Goal: Find contact information: Find contact information

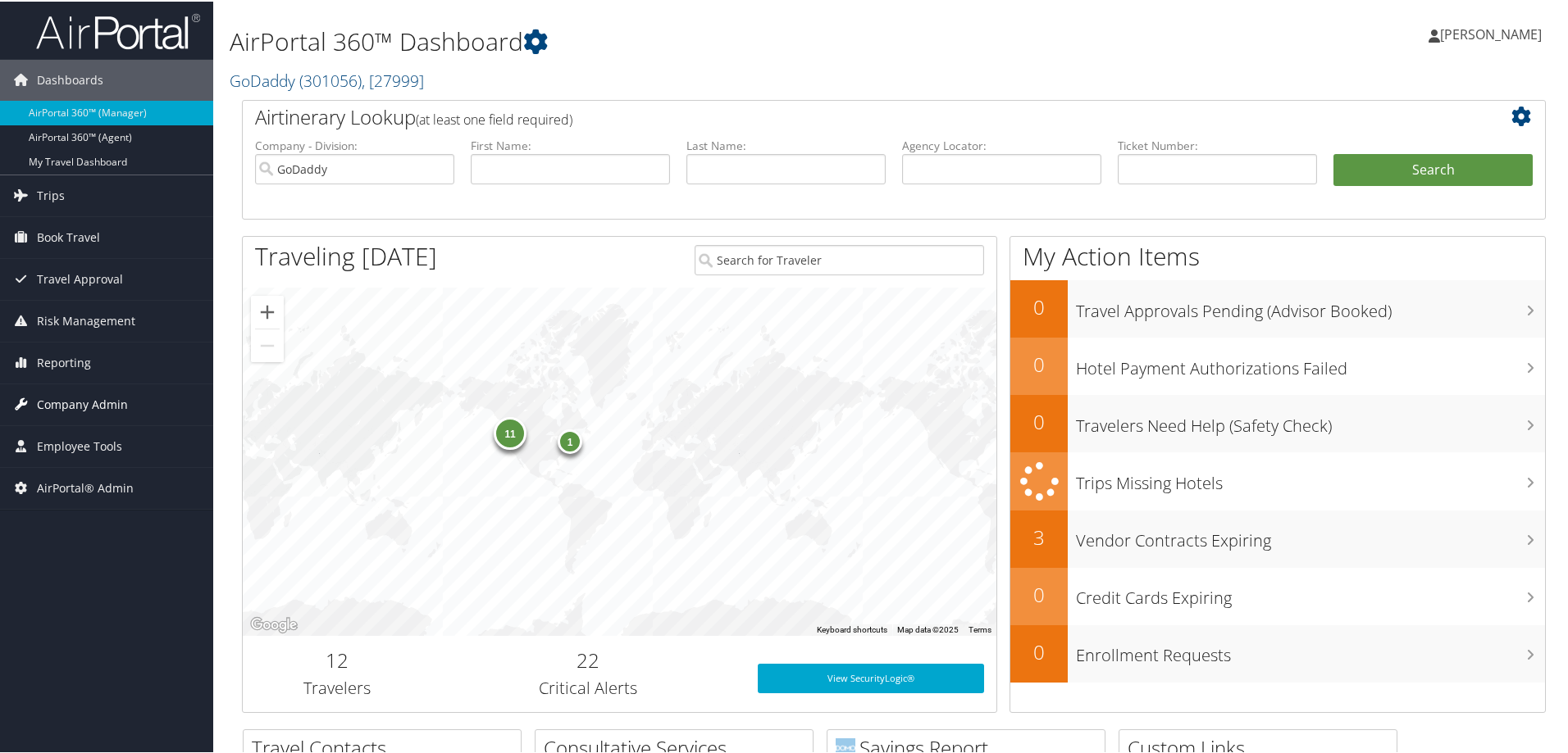
click at [93, 390] on span "Company Admin" at bounding box center [82, 402] width 91 height 41
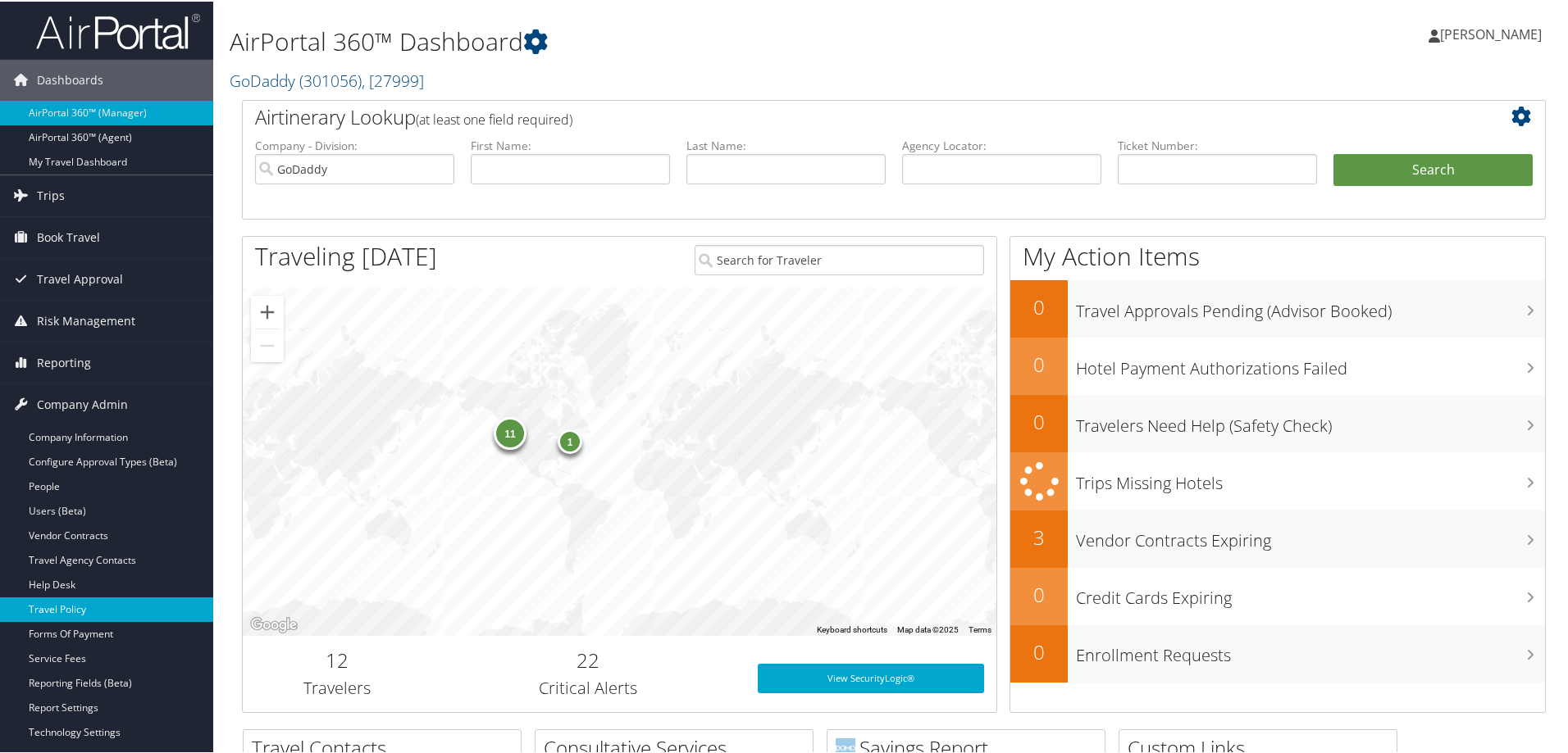
click at [97, 605] on link "Travel Policy" at bounding box center [107, 607] width 213 height 25
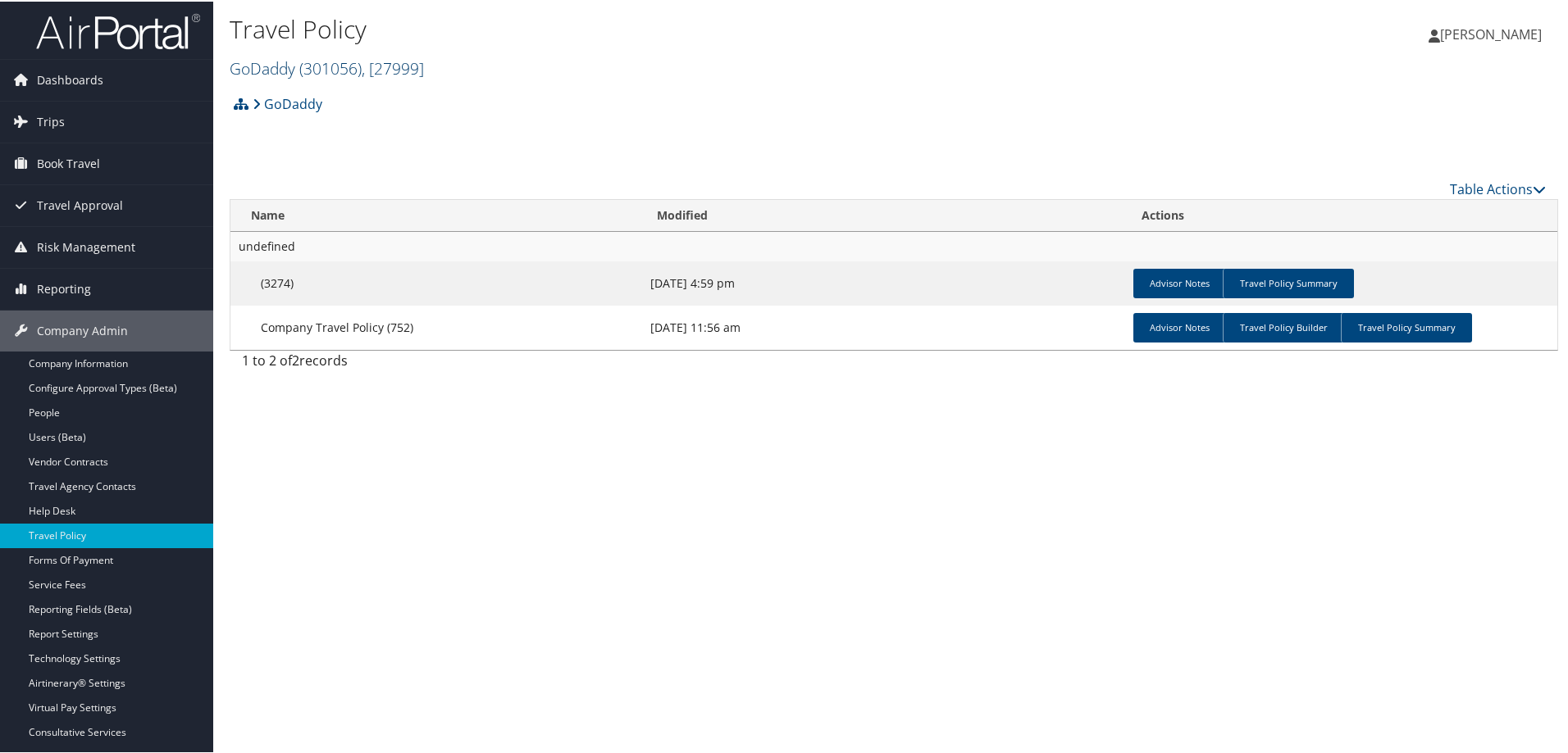
click at [411, 71] on span ", [ 27999 ]" at bounding box center [393, 66] width 62 height 22
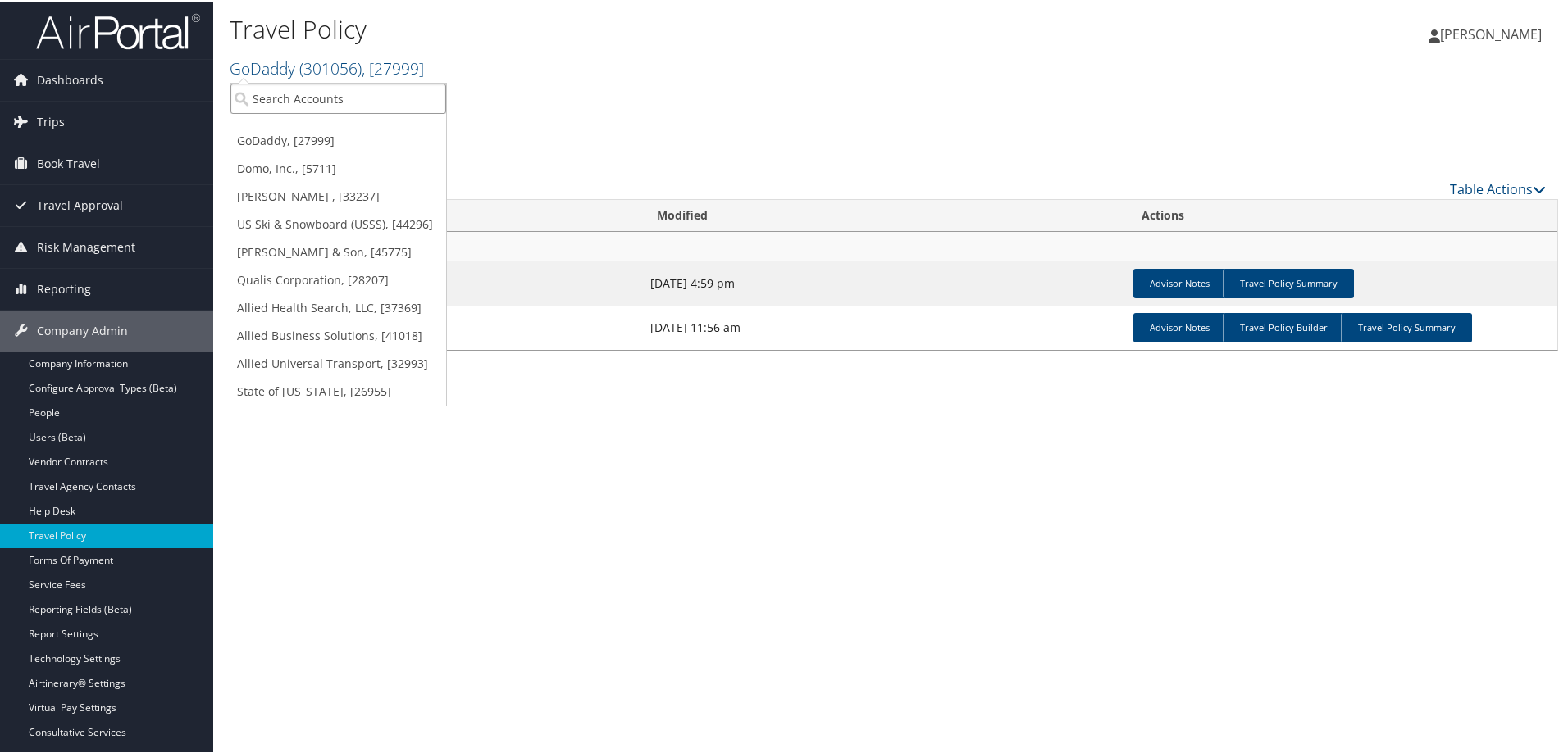
click at [381, 86] on input "search" at bounding box center [338, 97] width 216 height 30
type input "diabetes"
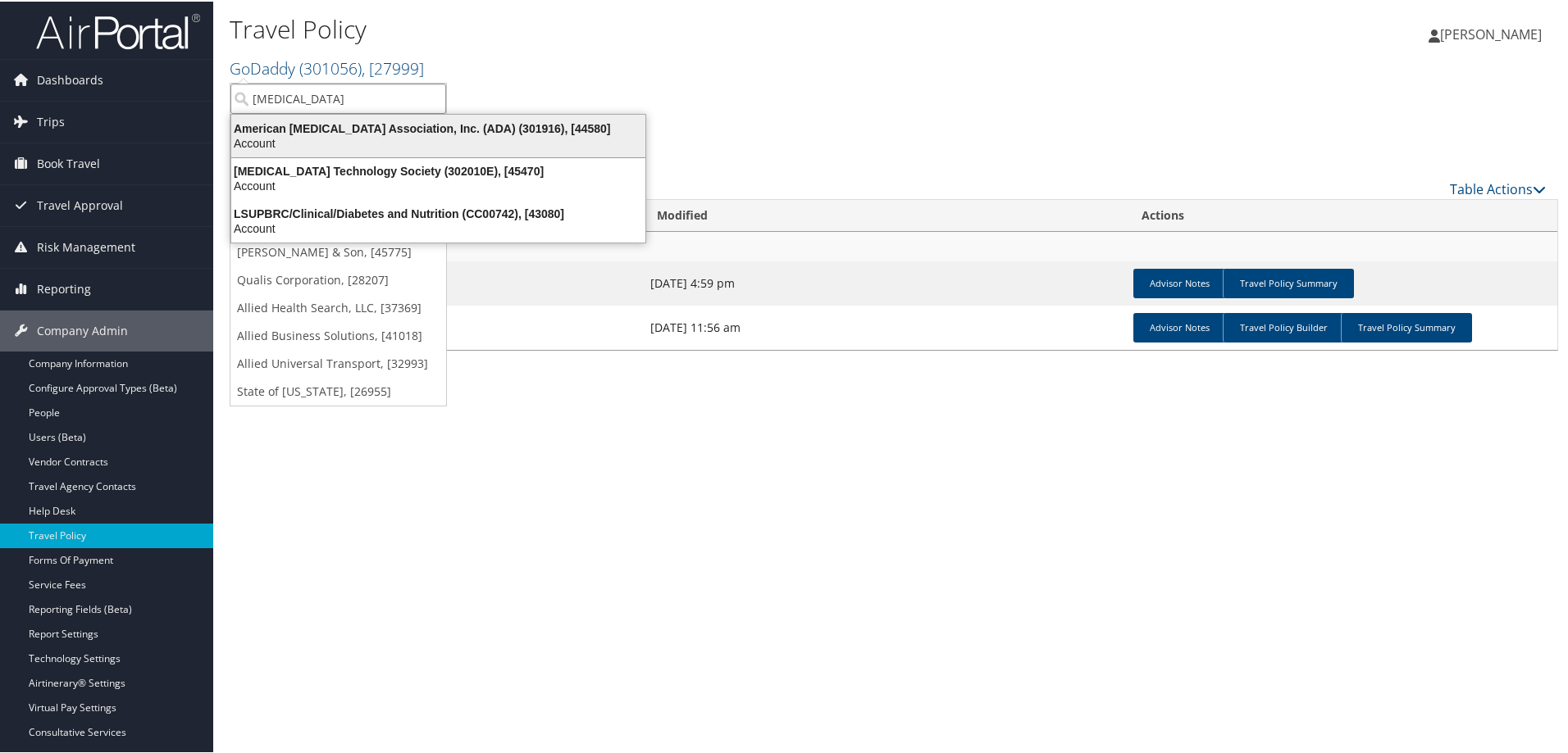
click at [416, 135] on div "Account" at bounding box center [438, 142] width 434 height 15
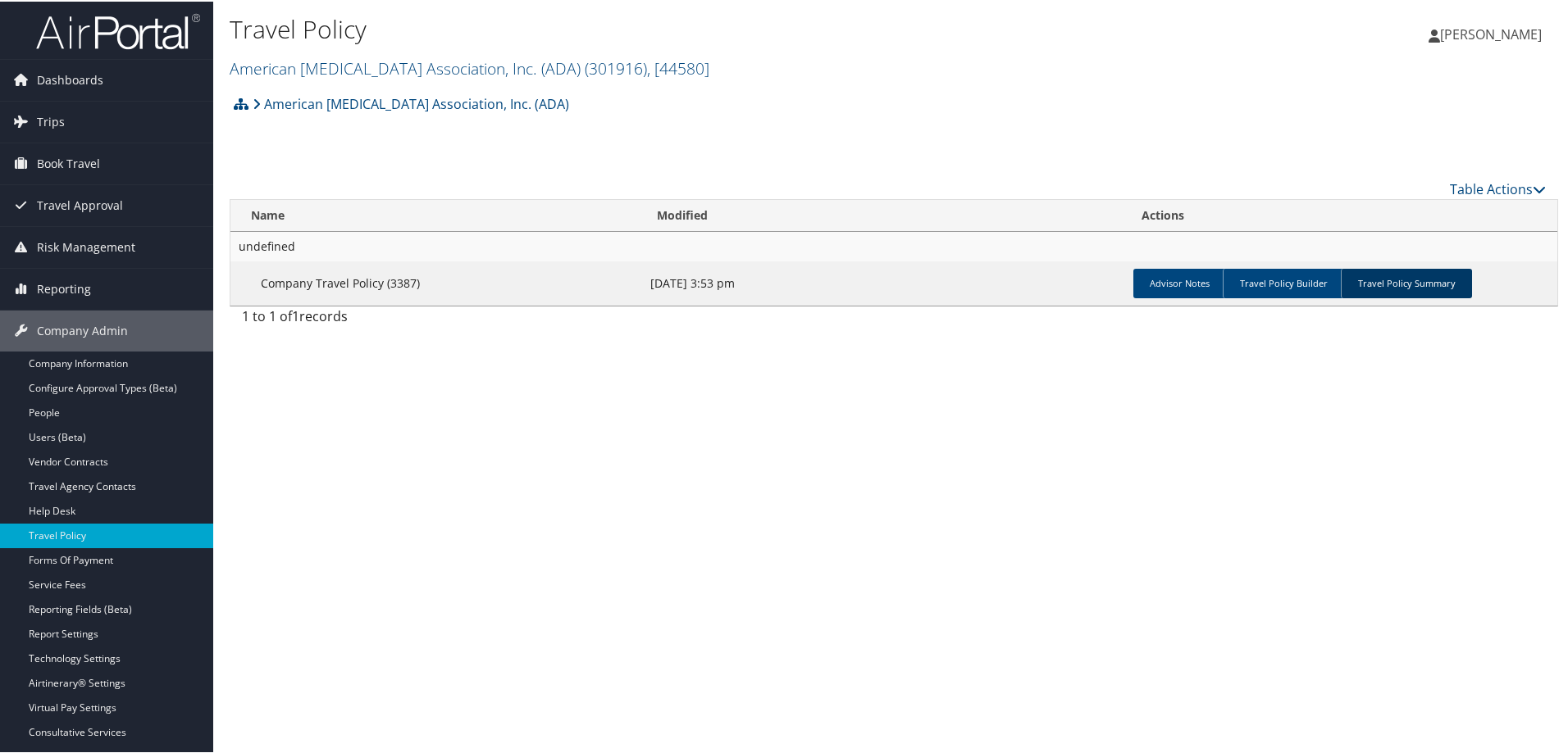
click at [1379, 279] on link "Travel Policy Summary" at bounding box center [1406, 281] width 131 height 29
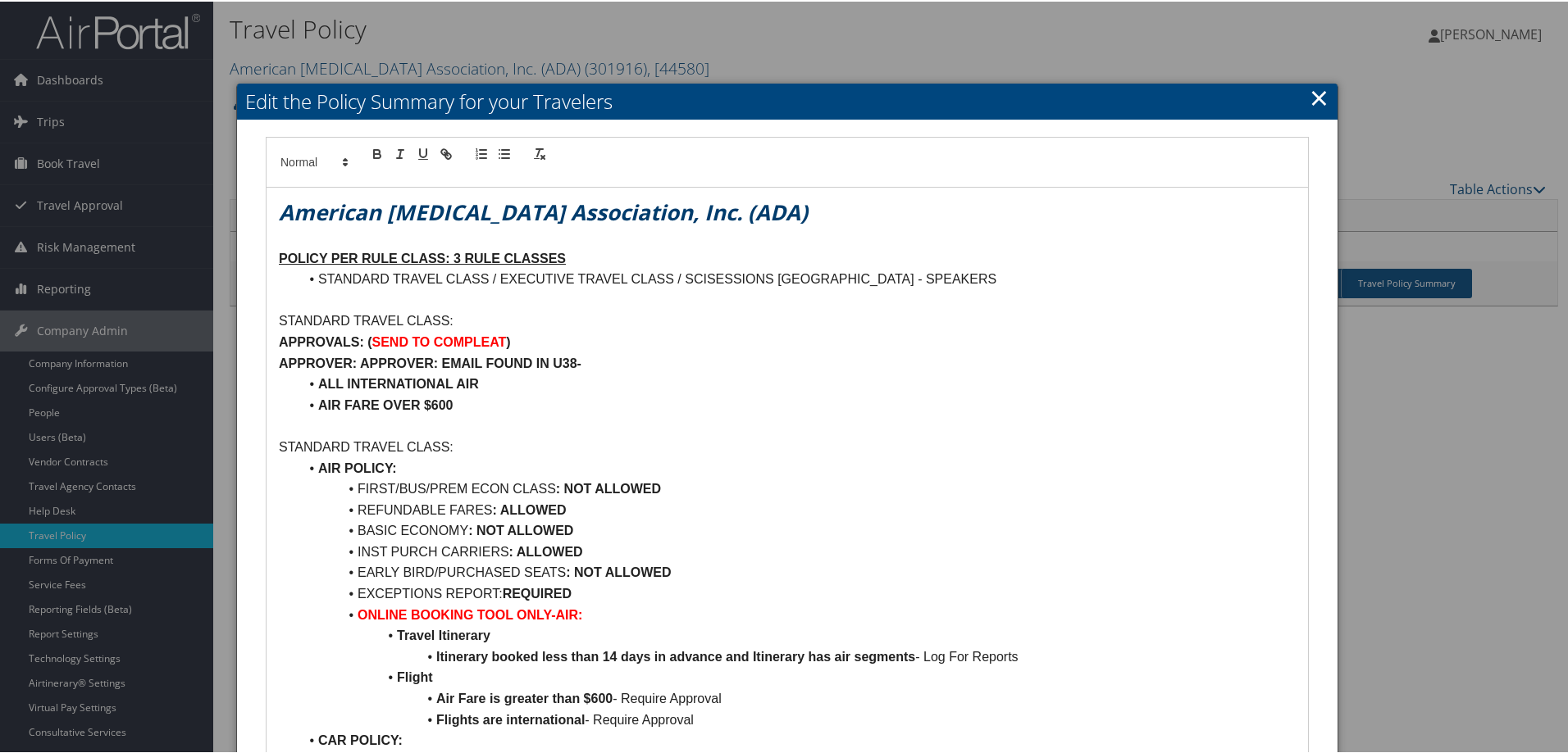
click at [1230, 357] on p "APPROVER: APPROVER: EMAIL FOUND IN U38-" at bounding box center [787, 361] width 1017 height 21
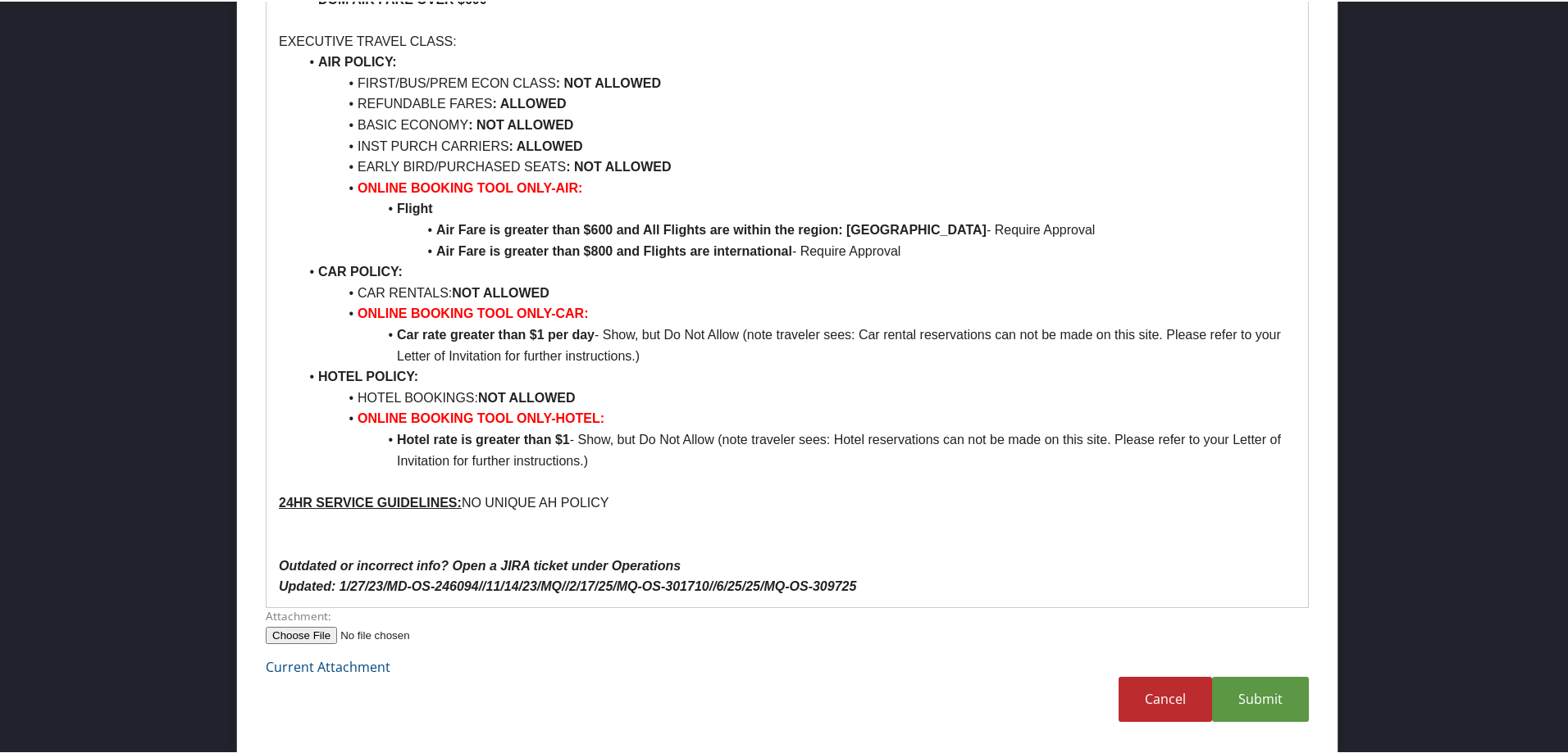
scroll to position [1812, 0]
click at [1182, 499] on p "24HR SERVICE GUIDELINES: NO UNIQUE AH POLICY" at bounding box center [787, 500] width 1017 height 21
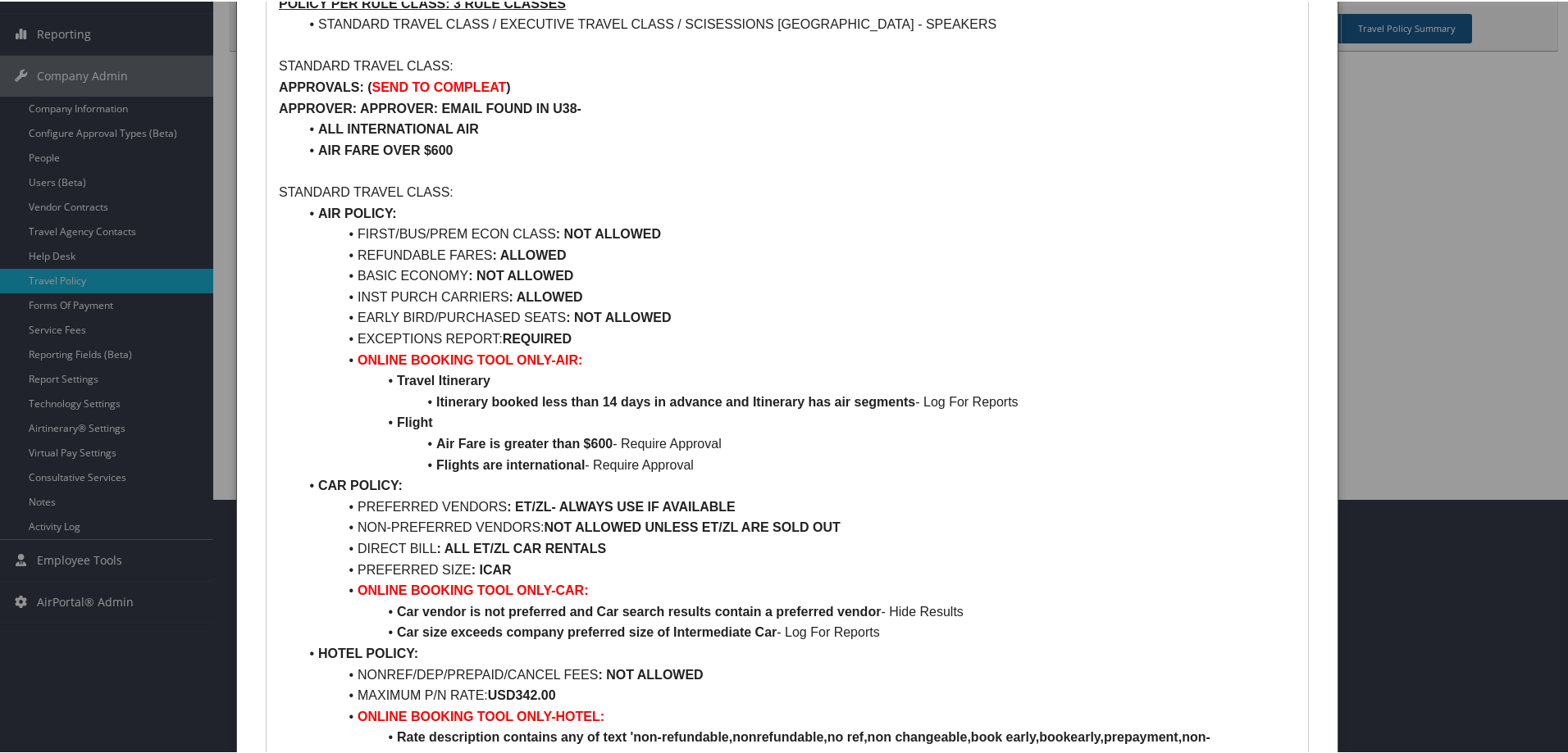
scroll to position [0, 0]
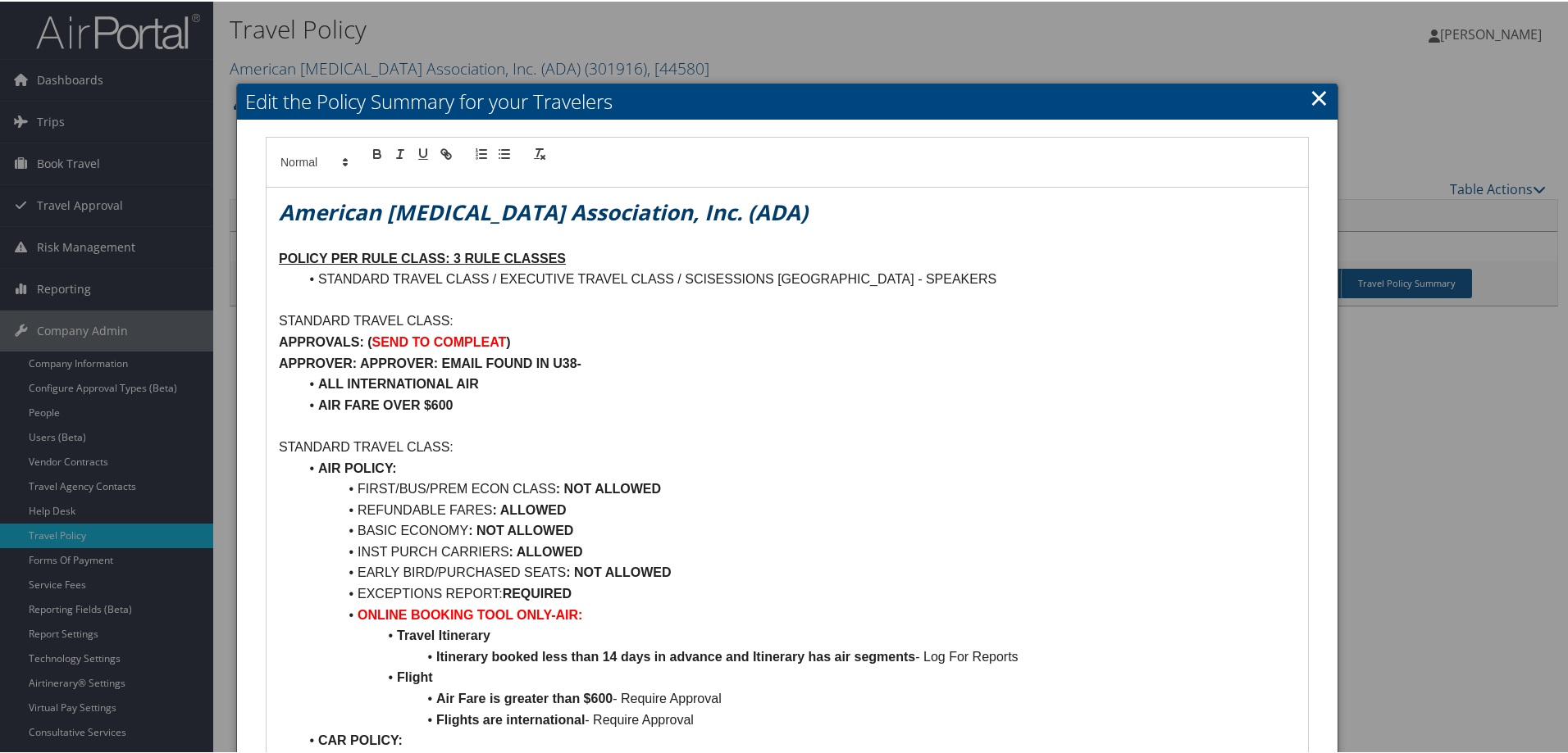
click at [1317, 97] on link "×" at bounding box center [1318, 96] width 19 height 33
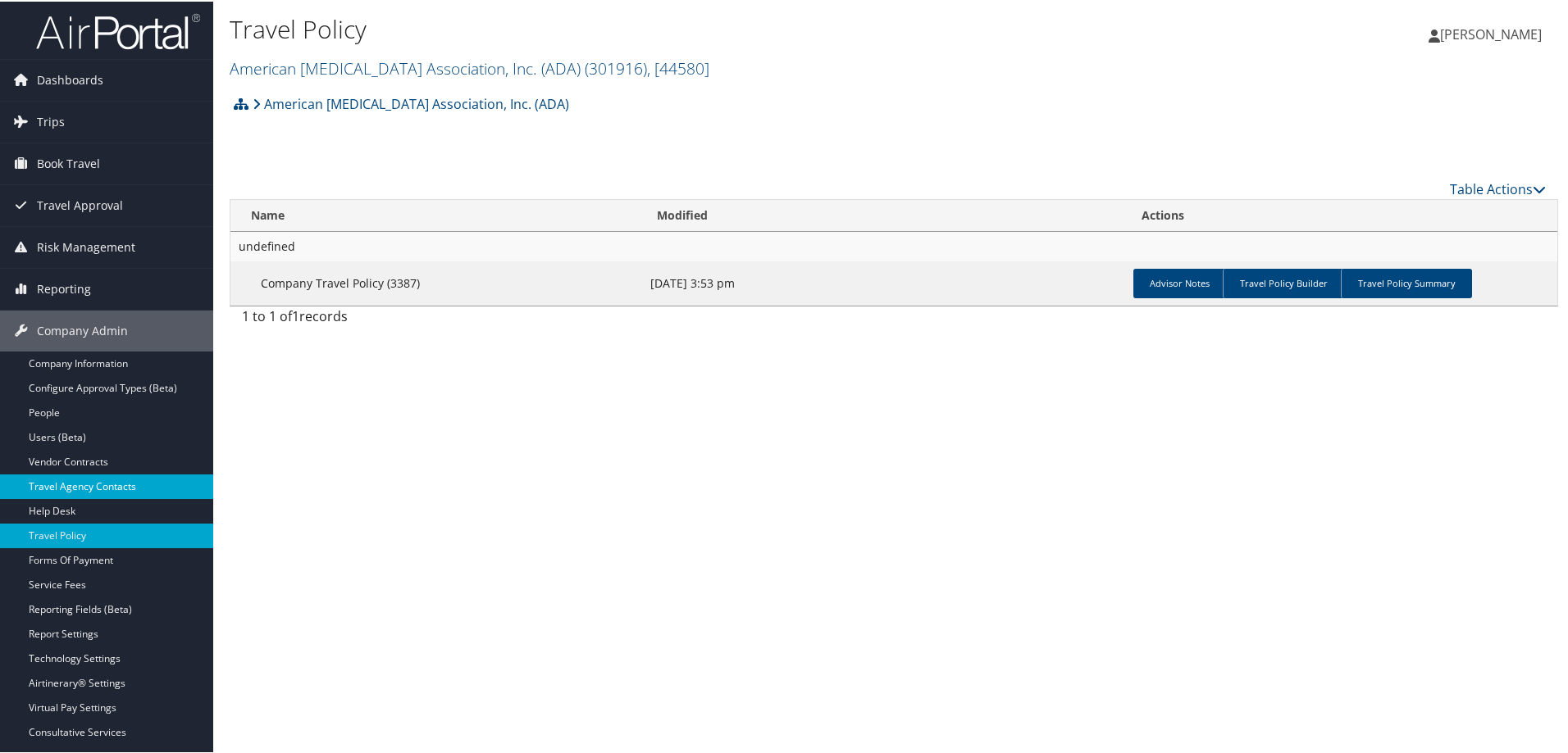
click at [84, 473] on link "Travel Agency Contacts" at bounding box center [107, 484] width 213 height 25
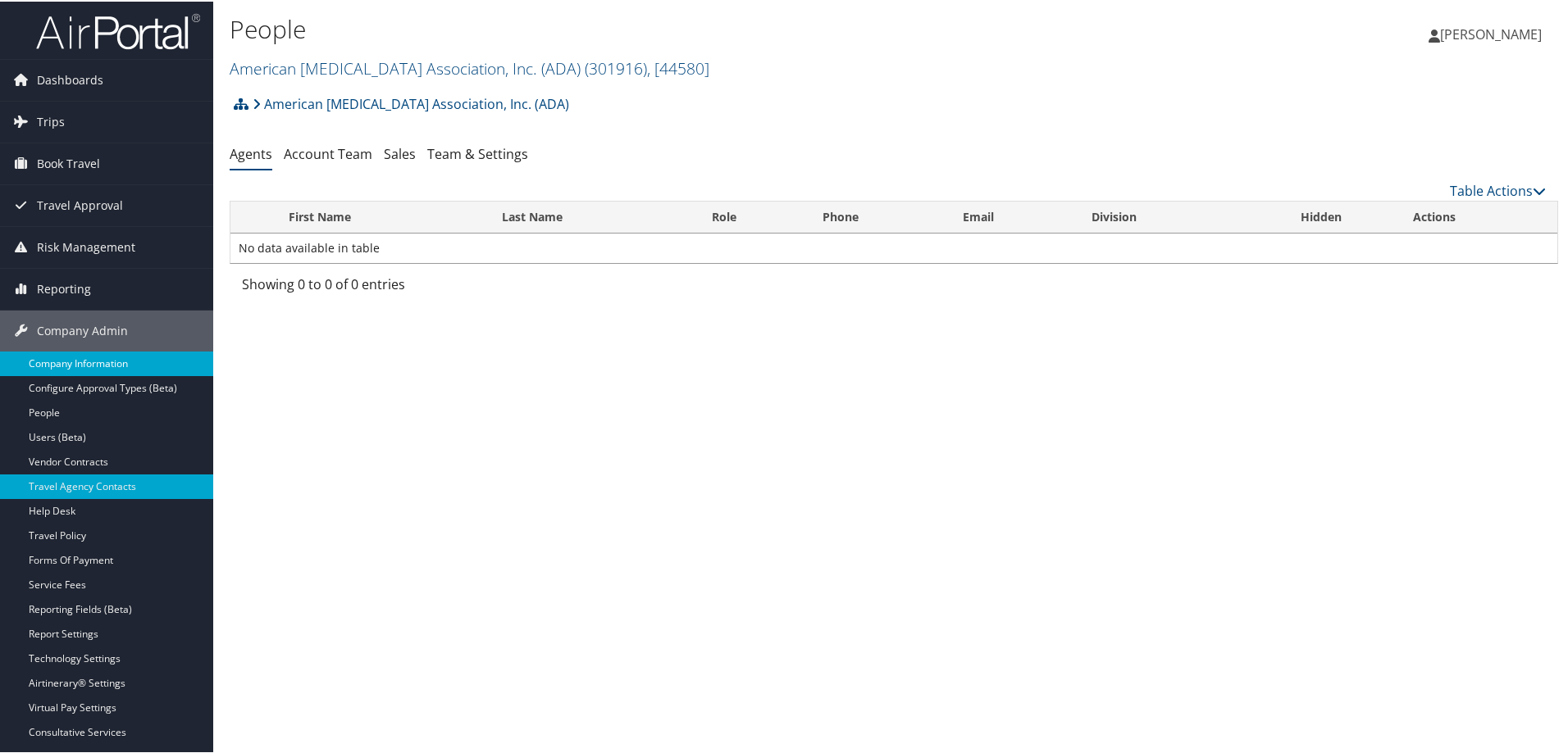
click at [51, 352] on link "Company Information" at bounding box center [107, 361] width 213 height 25
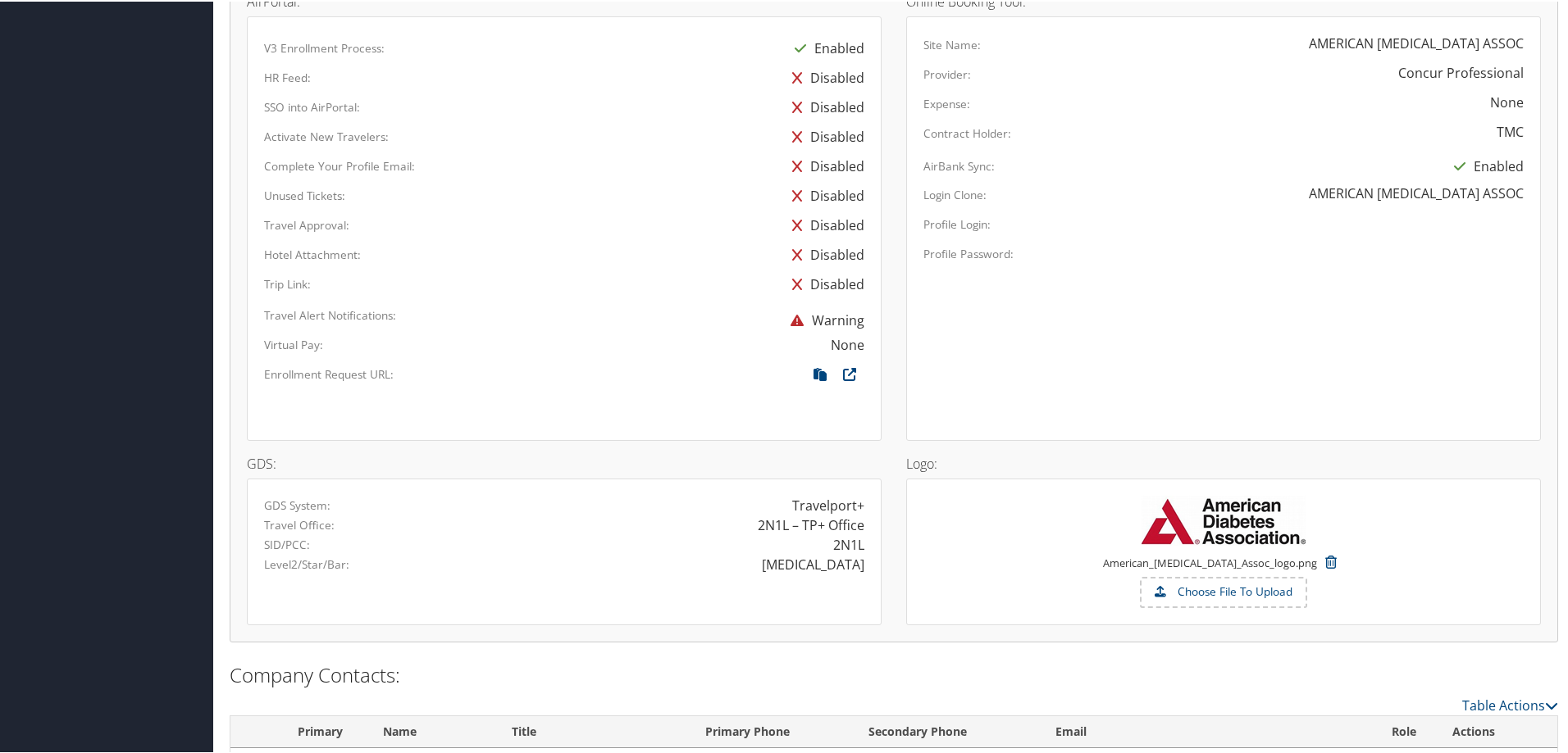
scroll to position [1012, 0]
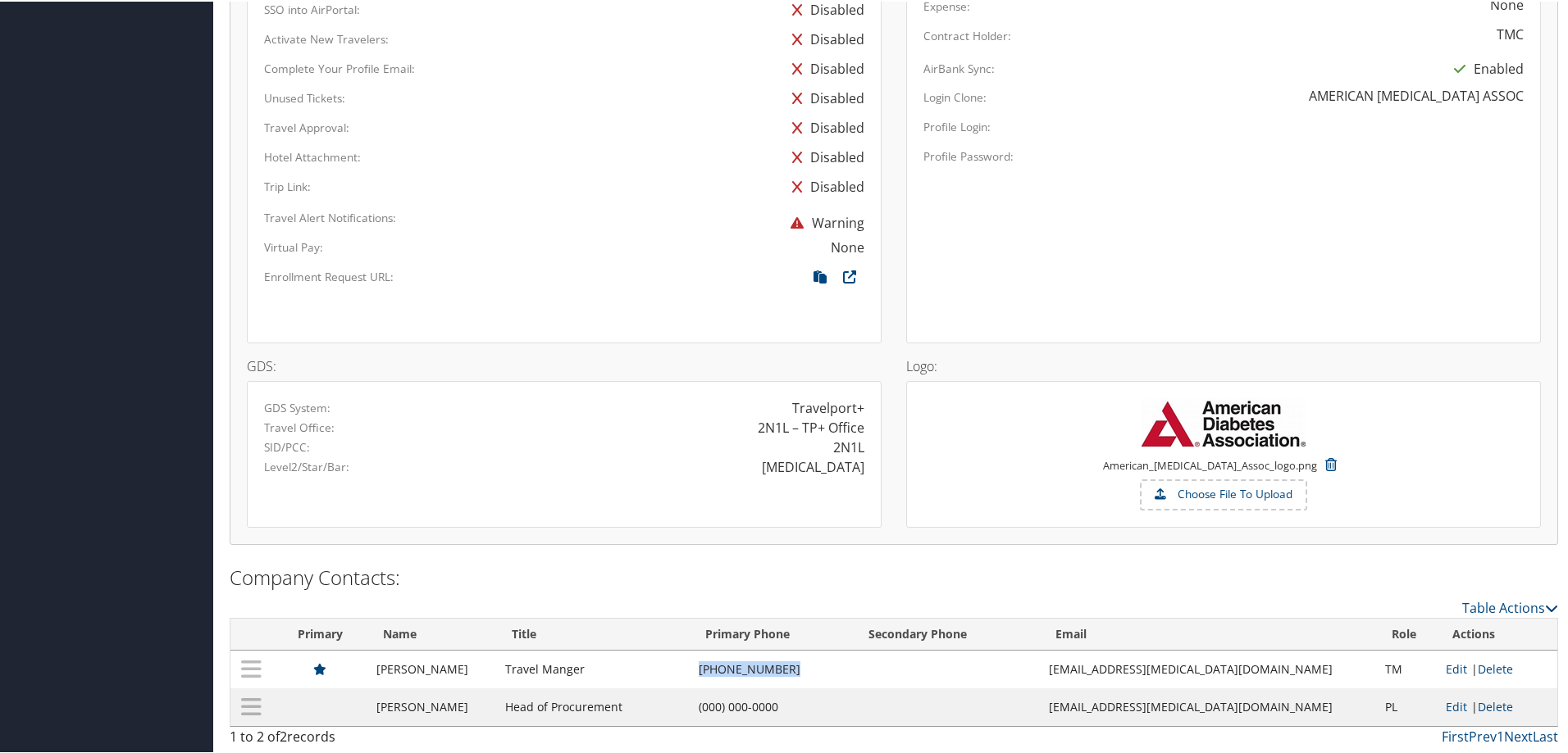
drag, startPoint x: 825, startPoint y: 665, endPoint x: 742, endPoint y: 674, distance: 83.5
click at [742, 674] on td "[PHONE_NUMBER]" at bounding box center [773, 667] width 164 height 37
copy td "[PHONE_NUMBER]"
click at [1199, 586] on h2 "Company Contacts:" at bounding box center [894, 575] width 1328 height 28
drag, startPoint x: 825, startPoint y: 667, endPoint x: 744, endPoint y: 675, distance: 81.4
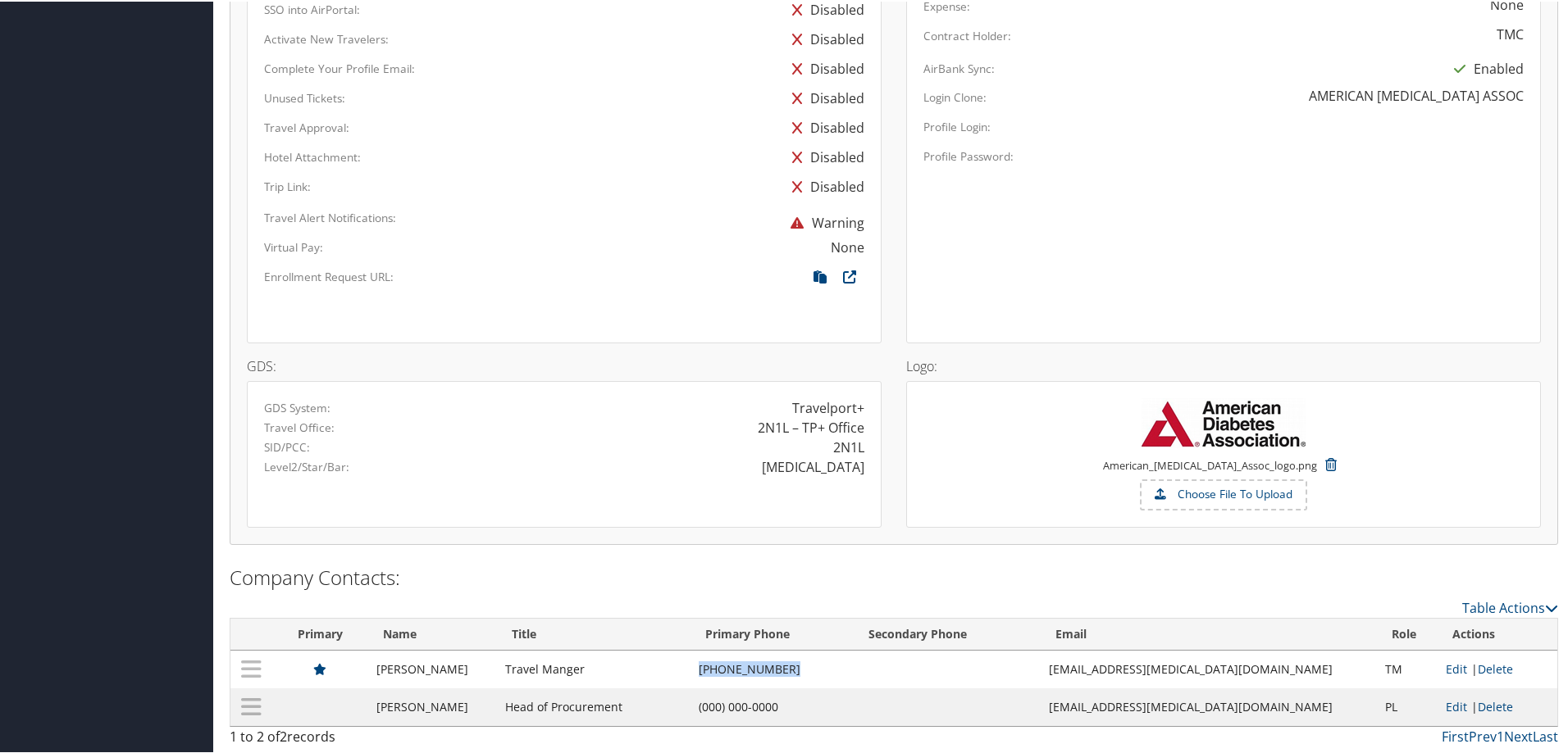
click at [744, 675] on td "[PHONE_NUMBER]" at bounding box center [773, 667] width 164 height 37
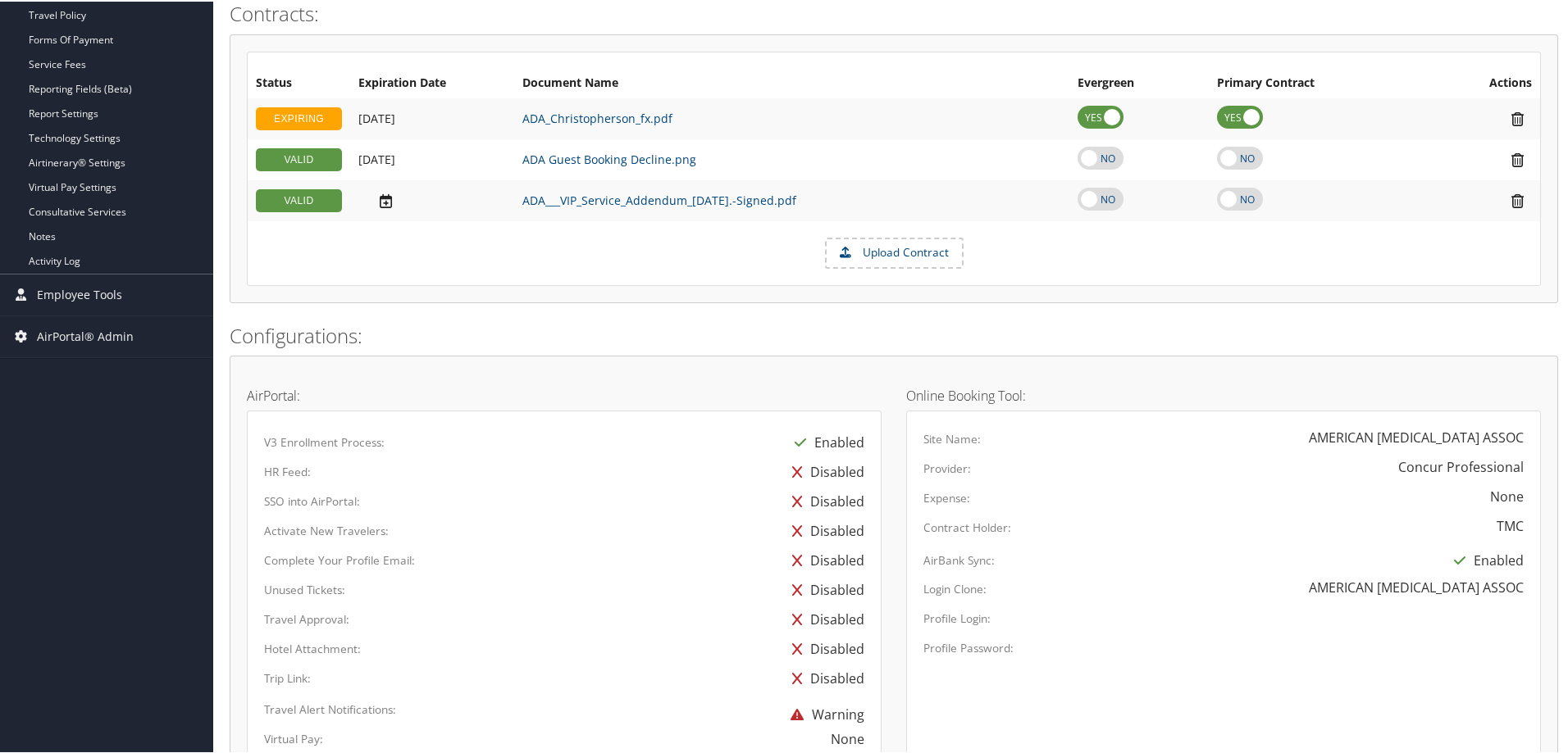
scroll to position [110, 0]
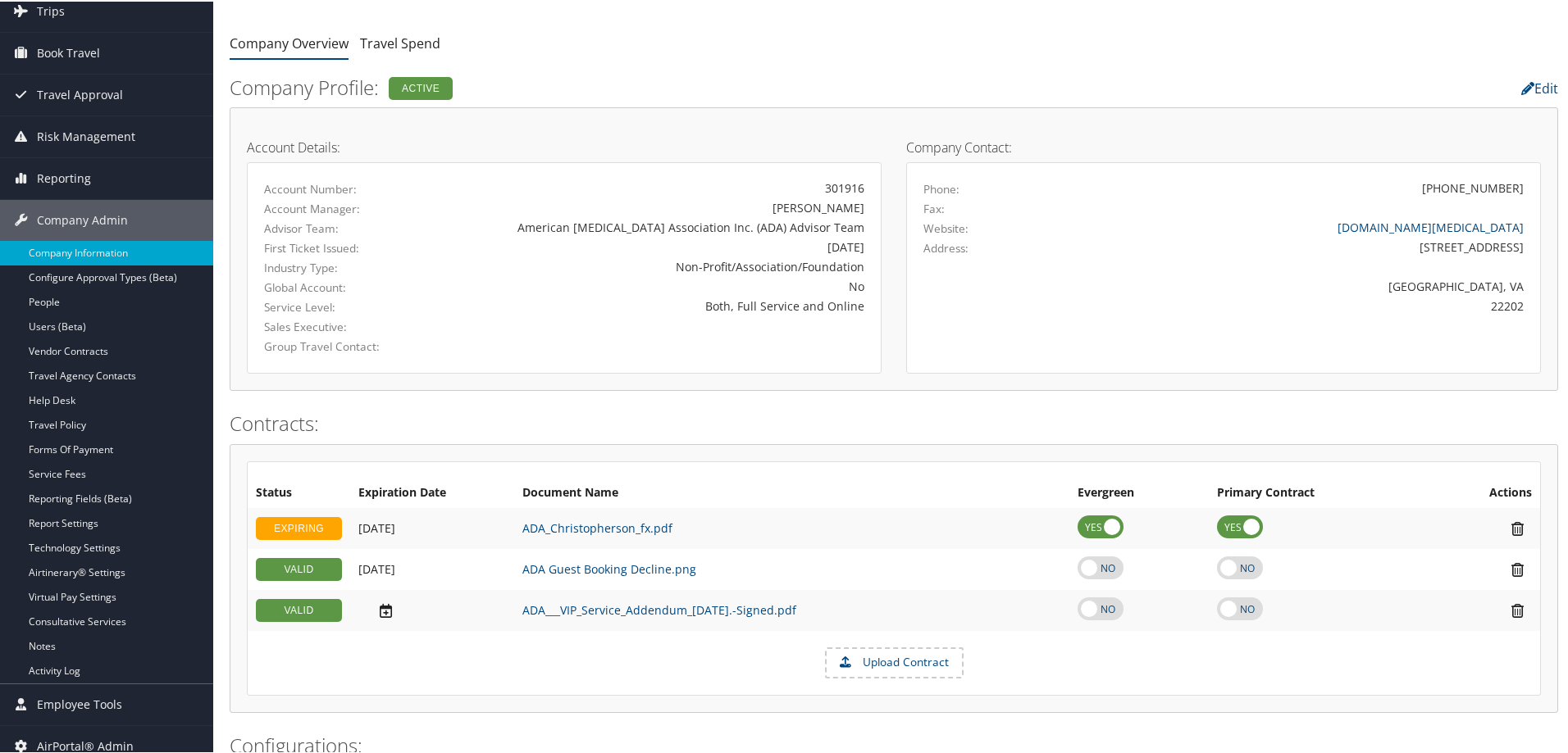
click at [1230, 451] on div "Status Expiration Date Document Name Evergreen Primary Contract Actions EXPIRIN…" at bounding box center [894, 576] width 1328 height 269
